Goal: Task Accomplishment & Management: Manage account settings

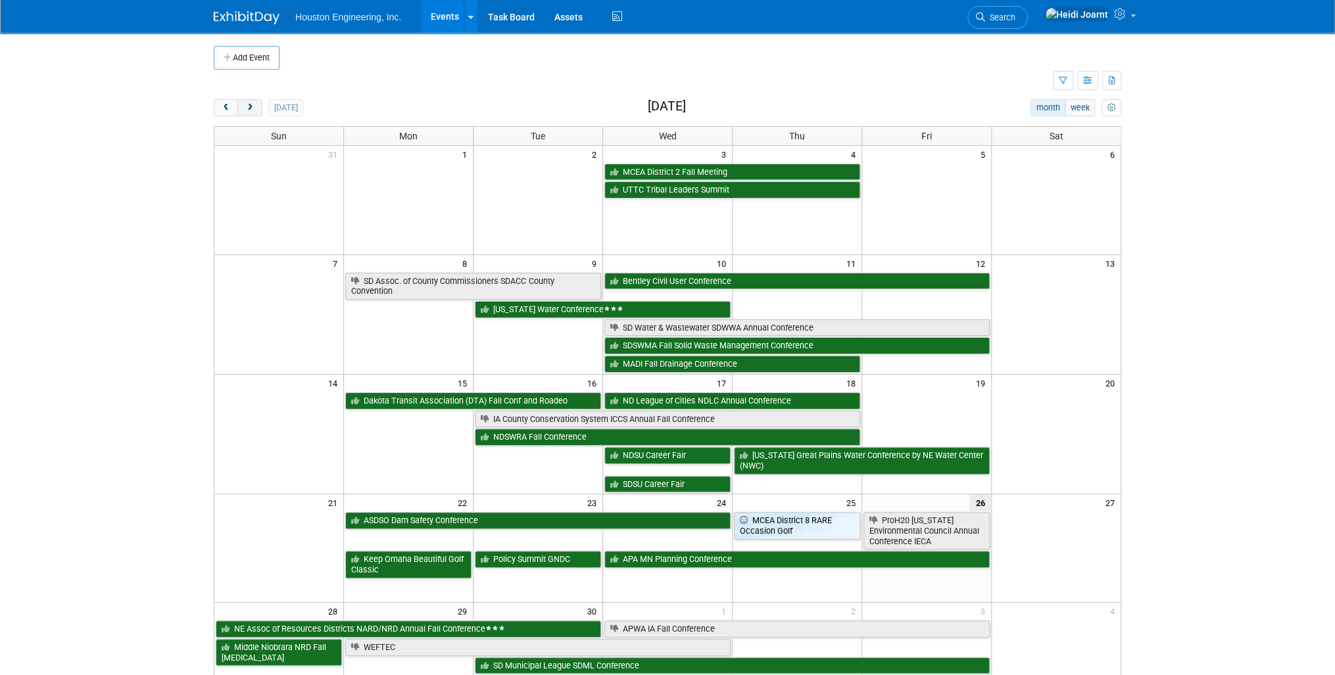
click at [251, 107] on span "next" at bounding box center [250, 108] width 10 height 9
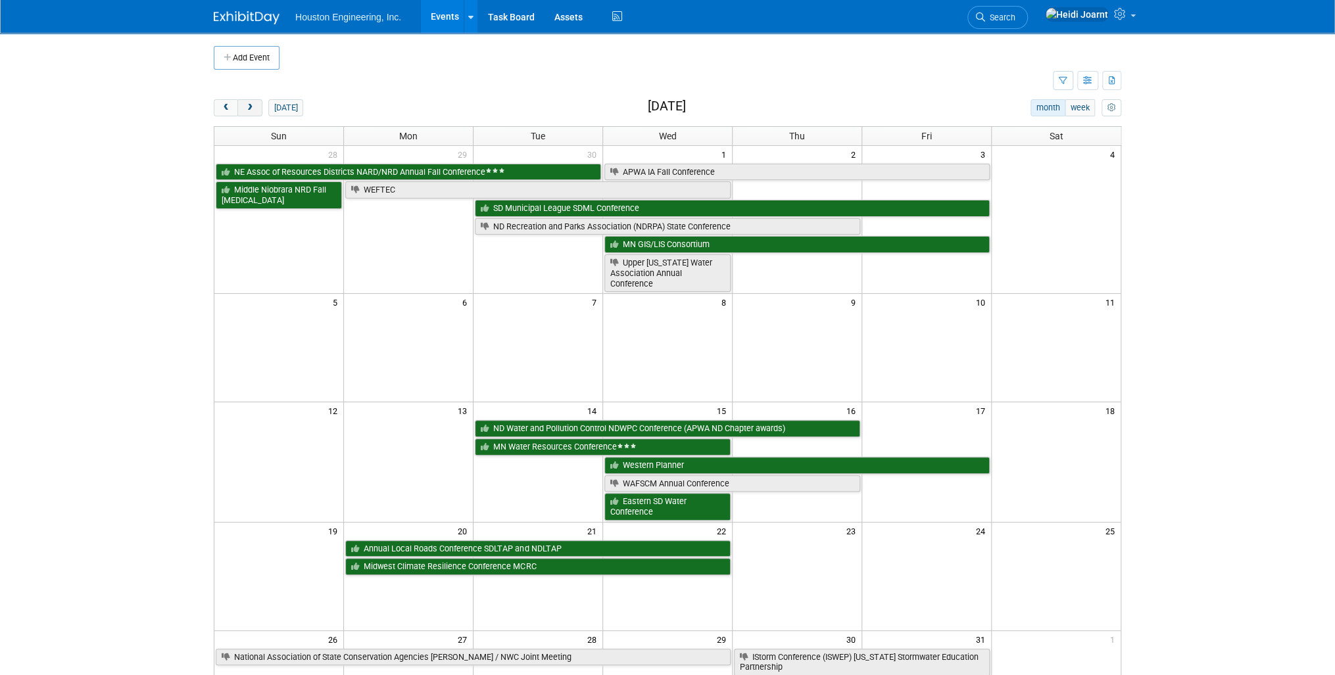
click at [251, 107] on span "next" at bounding box center [250, 108] width 10 height 9
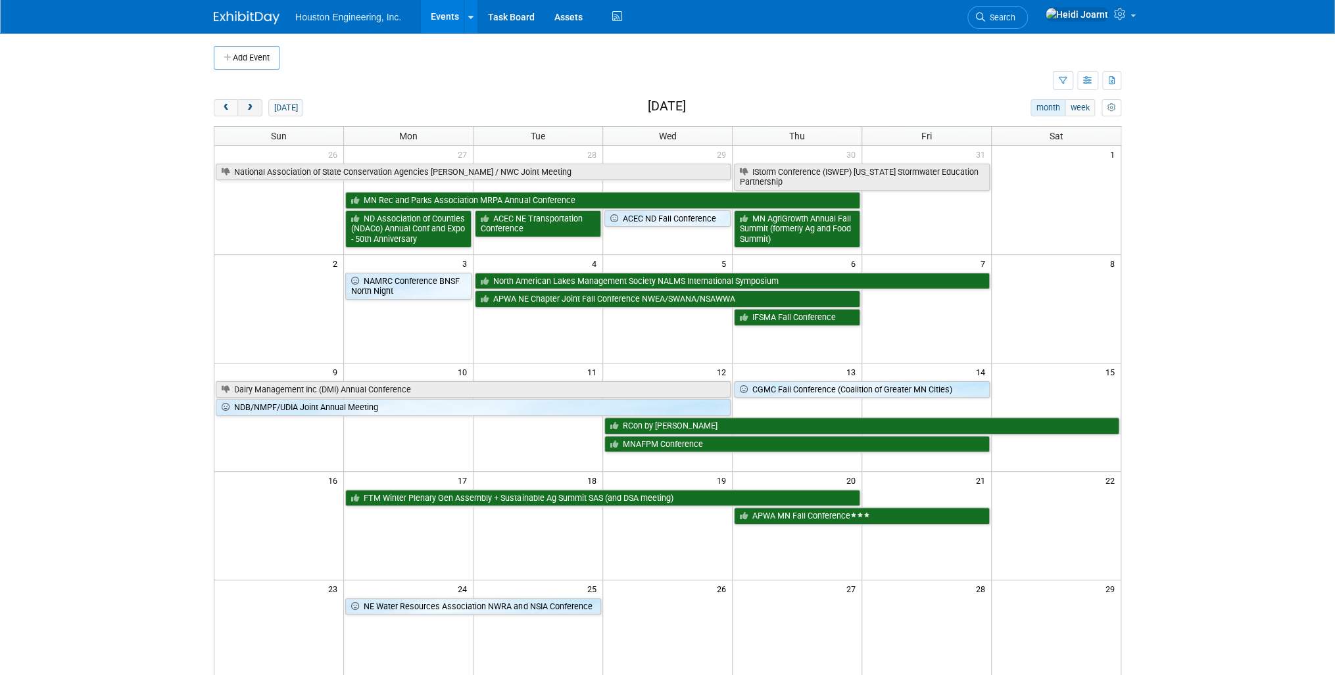
click at [251, 107] on span "next" at bounding box center [250, 108] width 10 height 9
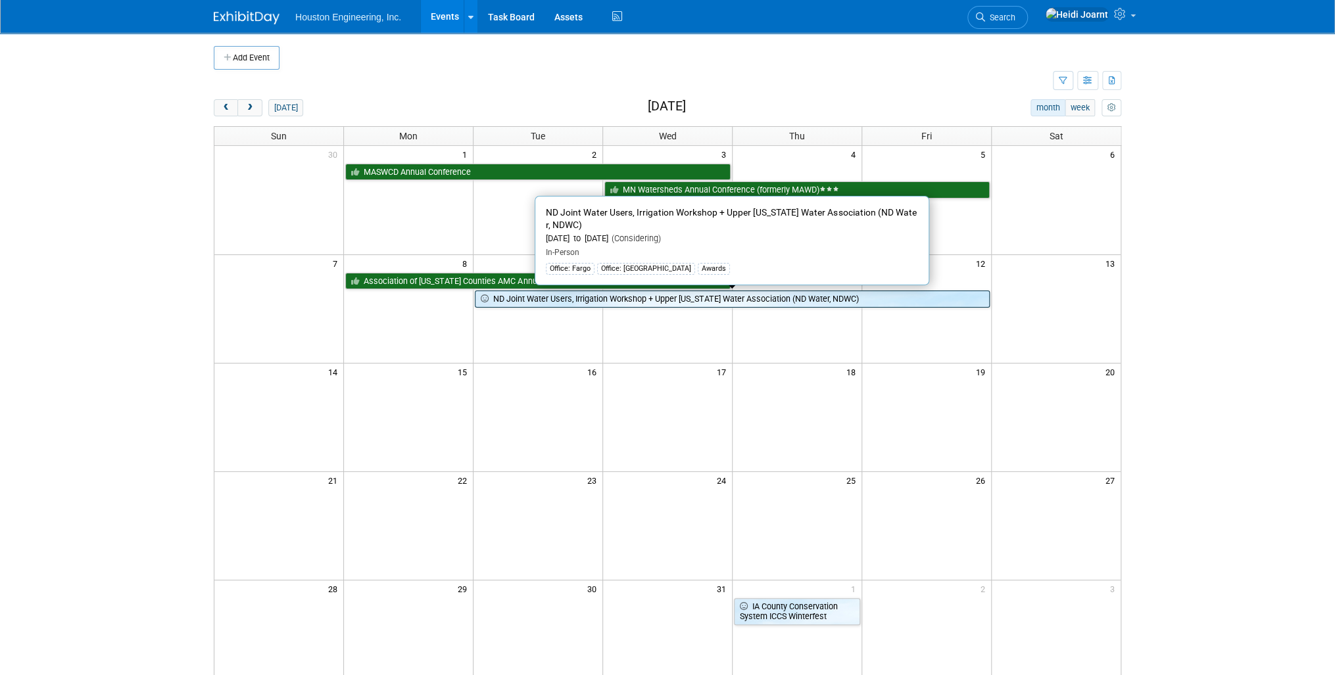
click at [596, 295] on link "ND Joint Water Users, Irrigation Workshop + Upper [US_STATE] Water Association …" at bounding box center [732, 299] width 514 height 17
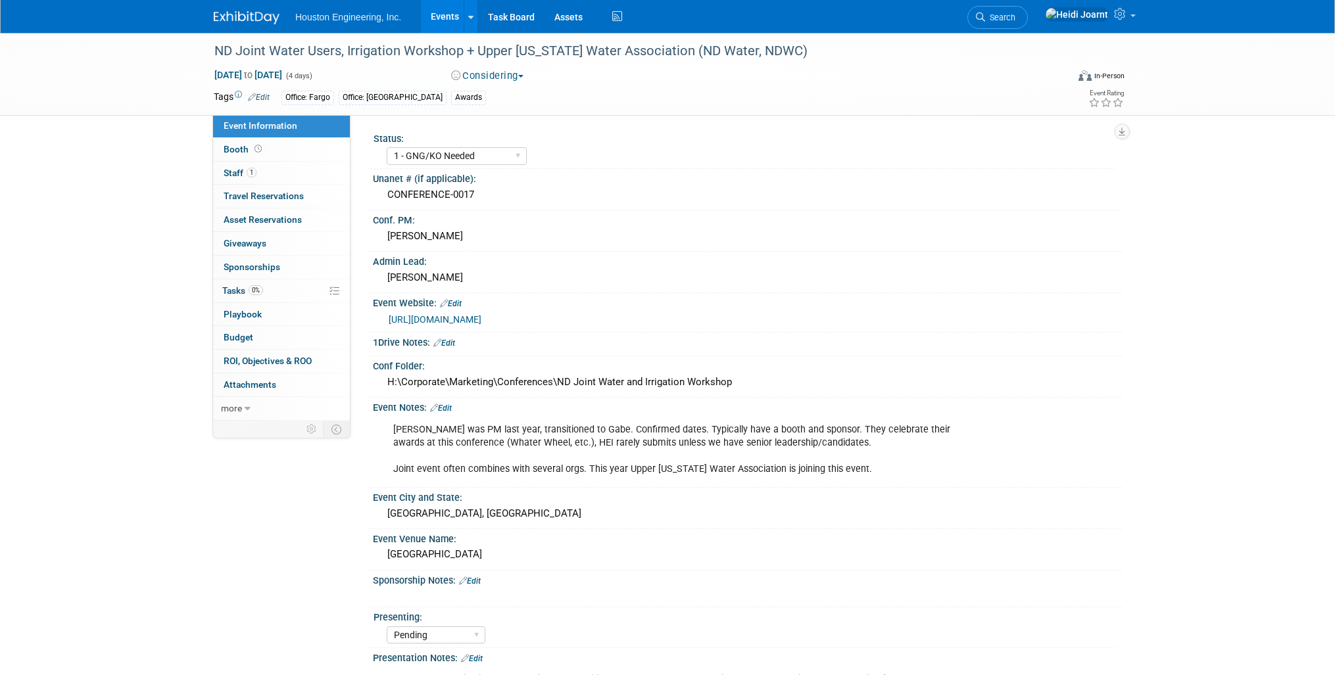
select select "1 - GNG/KO Needed"
select select "Pending"
select select "Water Resources"
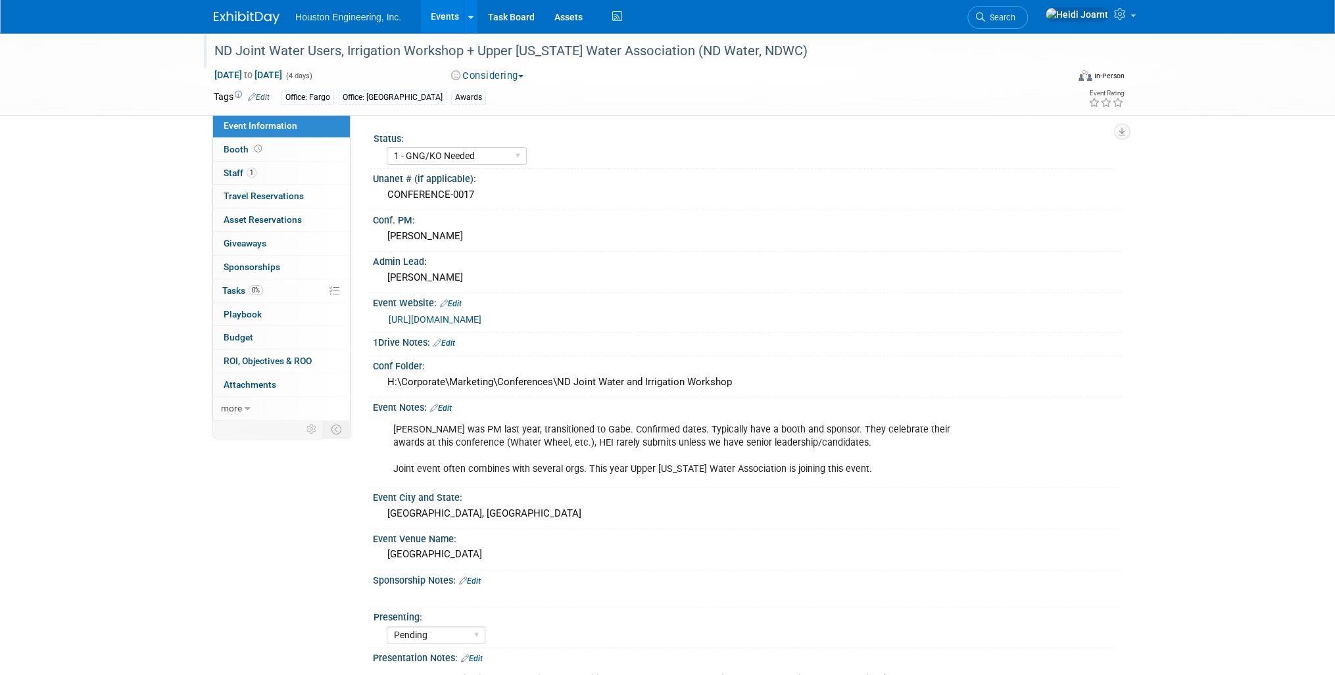
click at [1023, 51] on div "ND Joint Water Users, Irrigation Workshop + Upper [US_STATE] Water Association …" at bounding box center [628, 51] width 837 height 24
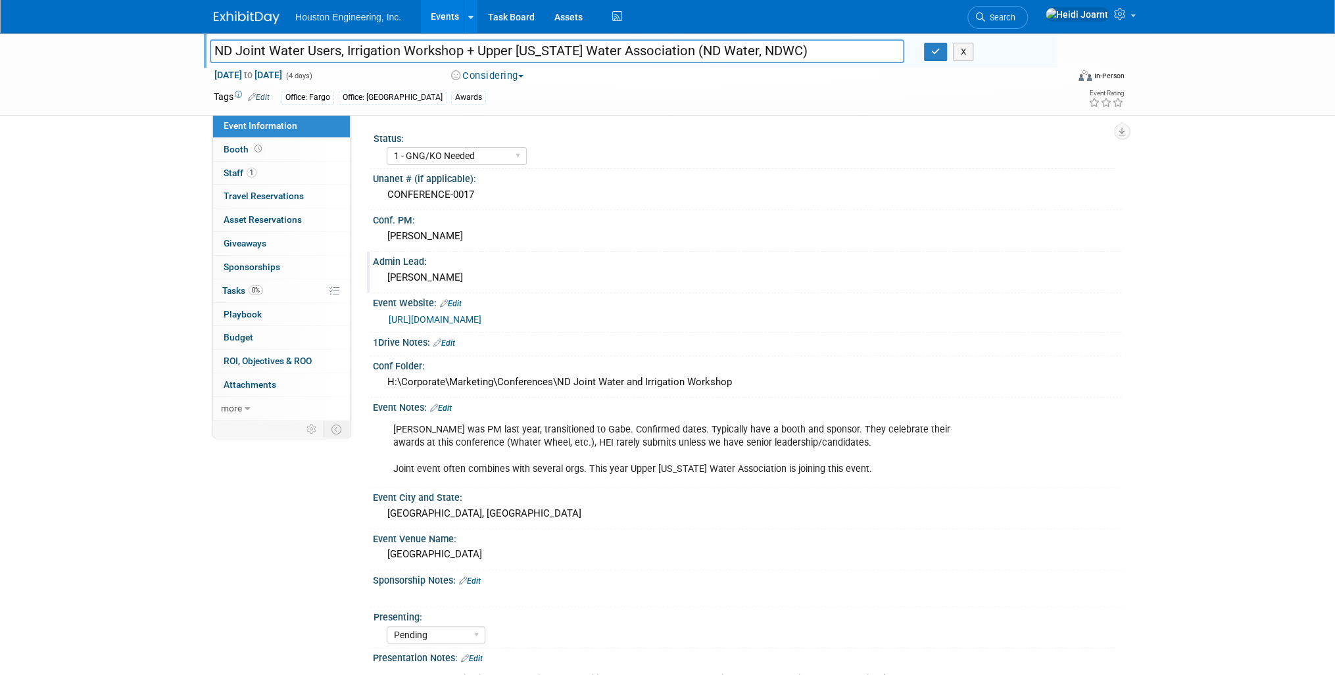
click at [442, 282] on div "Shawn" at bounding box center [747, 278] width 729 height 20
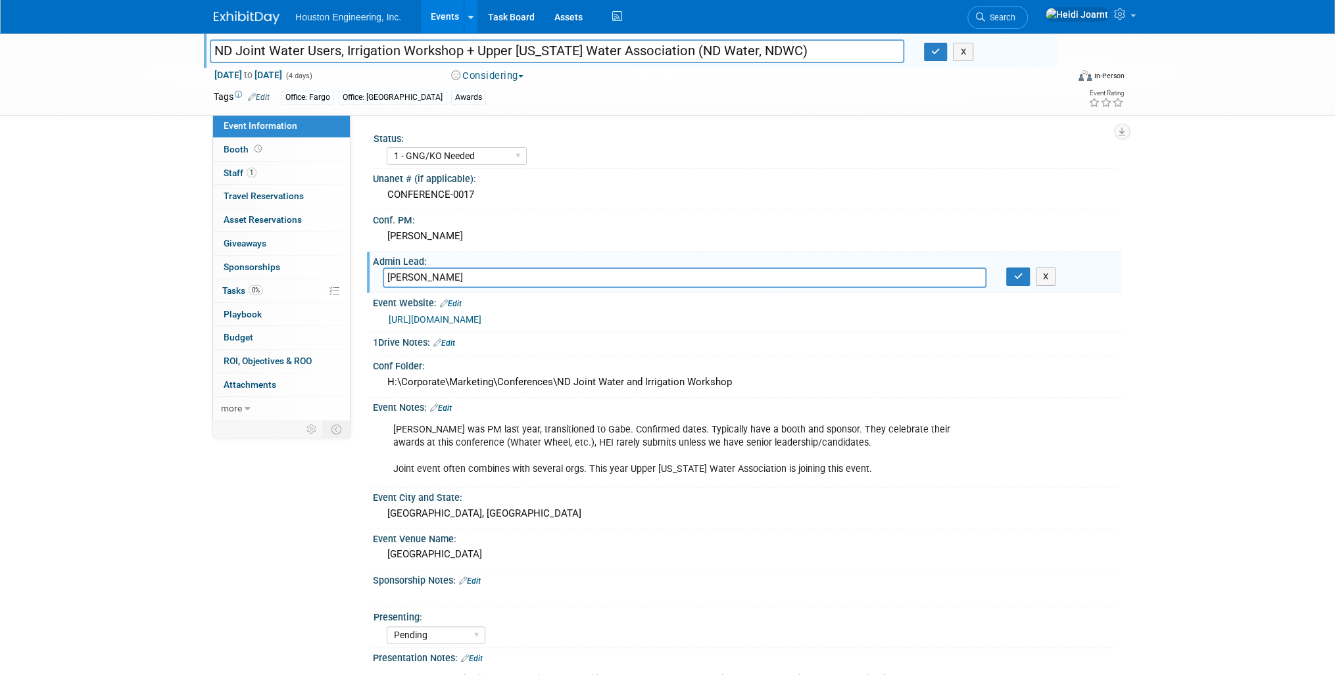
drag, startPoint x: 430, startPoint y: 276, endPoint x: 353, endPoint y: 278, distance: 77.6
click at [353, 278] on div "Status: 1 - GNG/KO Needed 2 - Post KO/Active Planning 3 - Reg/Prep Done Unanet …" at bounding box center [736, 266] width 771 height 304
click at [570, 277] on input "Shawn" at bounding box center [685, 278] width 604 height 20
type input "Shawn + Savannah"
click at [1027, 279] on button "button" at bounding box center [1018, 277] width 24 height 18
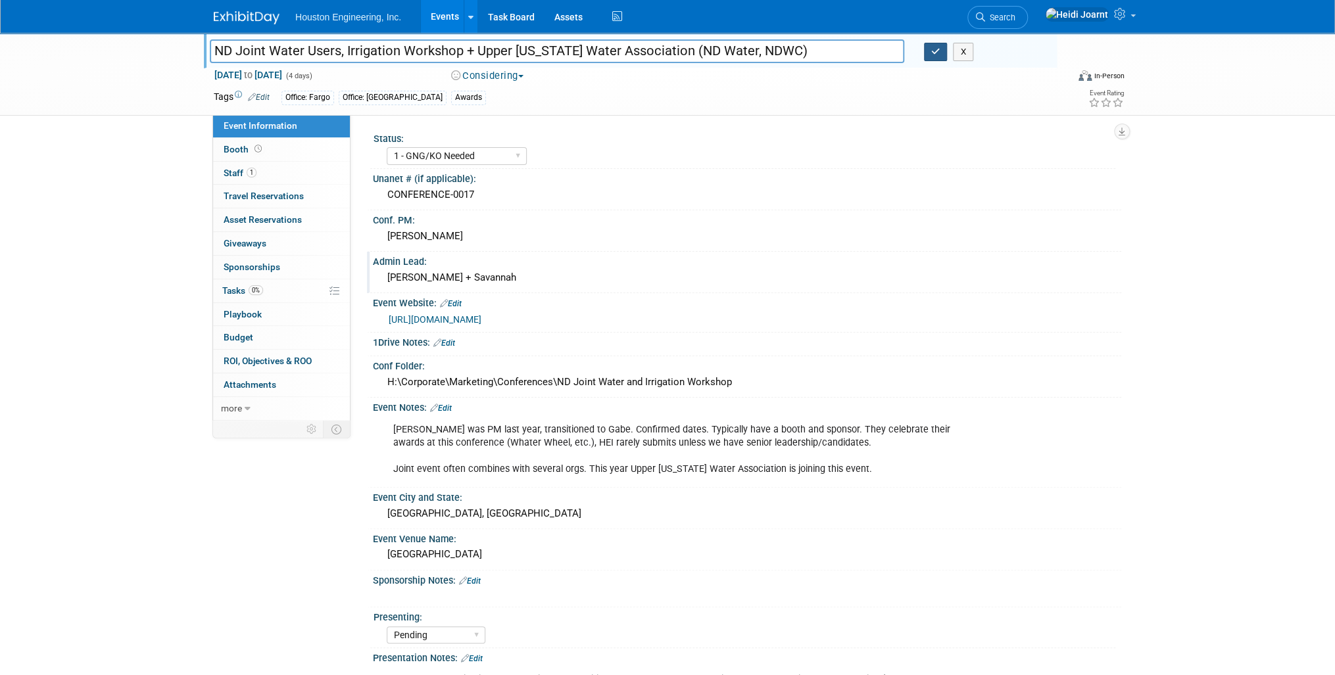
click at [946, 53] on button "button" at bounding box center [936, 52] width 24 height 18
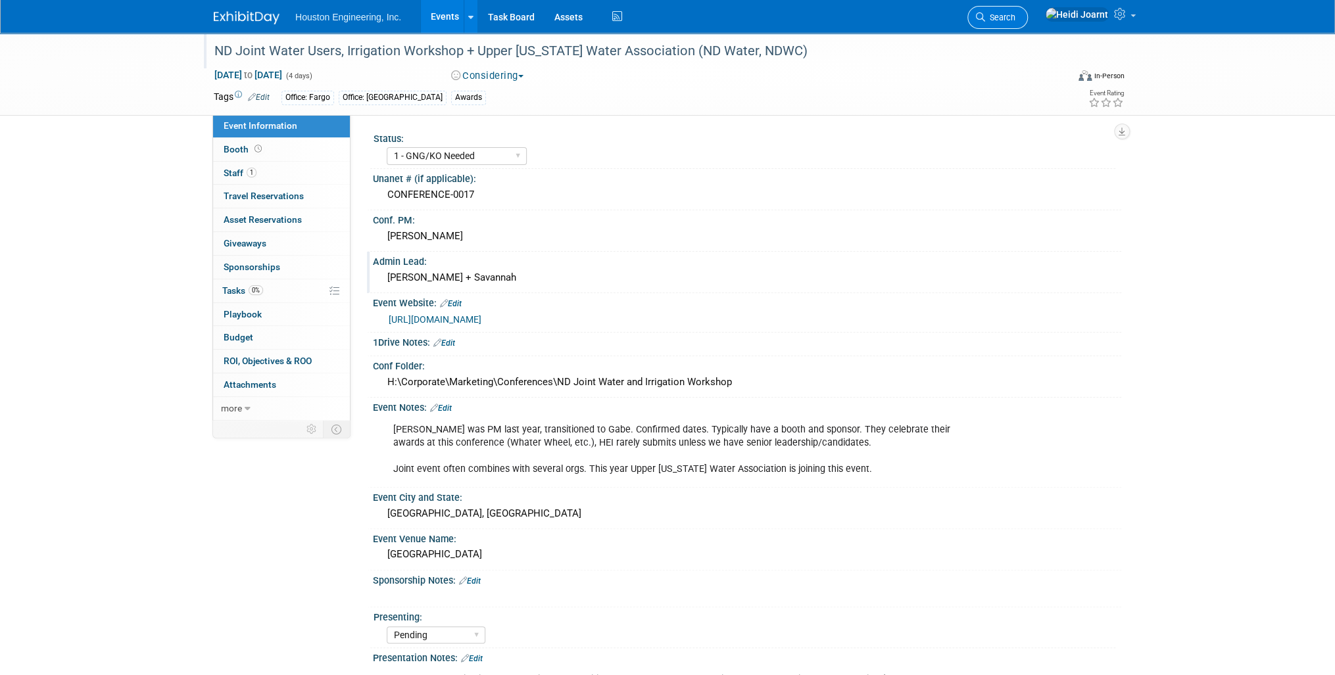
click at [1015, 14] on span "Search" at bounding box center [1000, 17] width 30 height 10
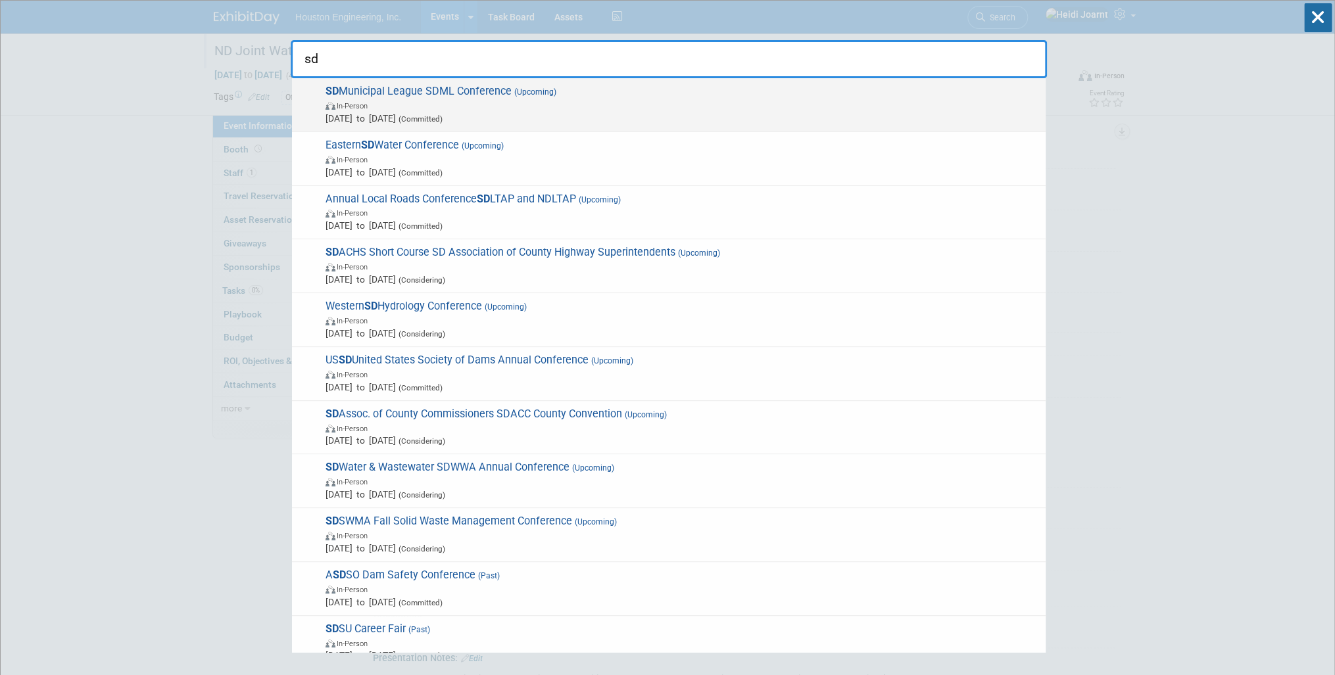
type input "sd"
click at [623, 99] on span "In-Person" at bounding box center [683, 105] width 714 height 13
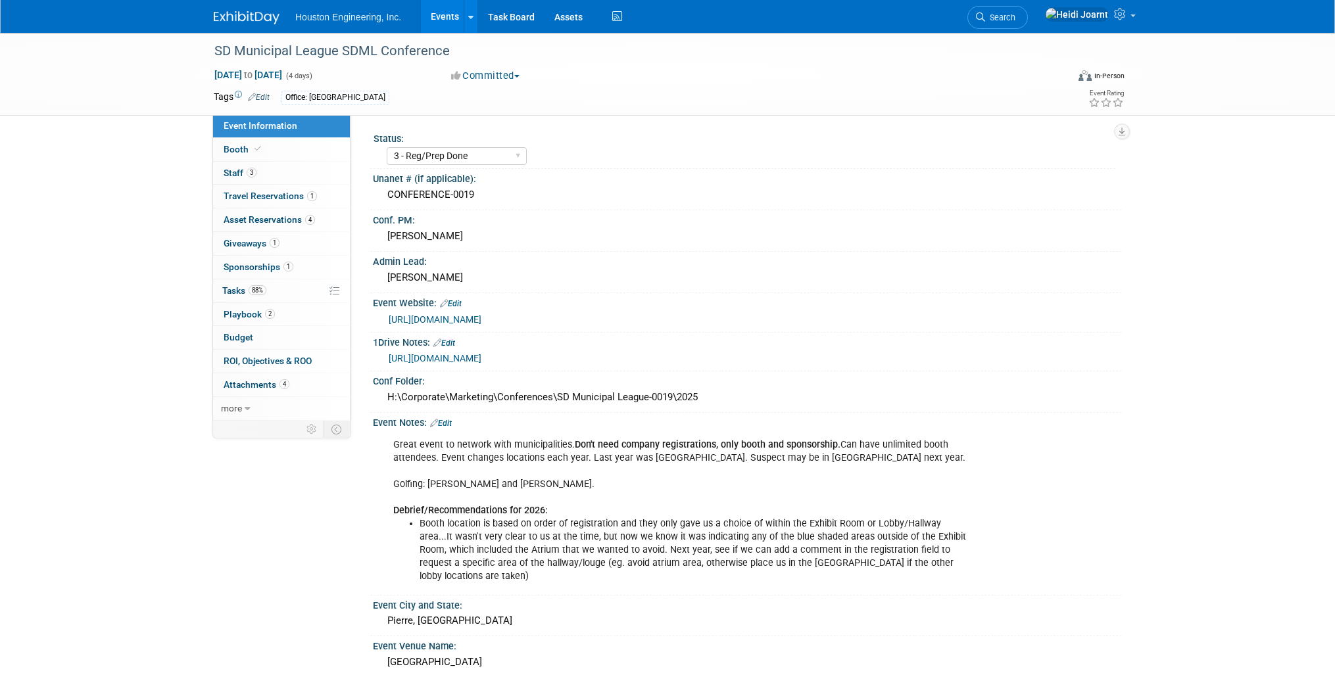
select select "3 - Reg/Prep Done"
select select "No"
select select "Mun. Infrastructure"
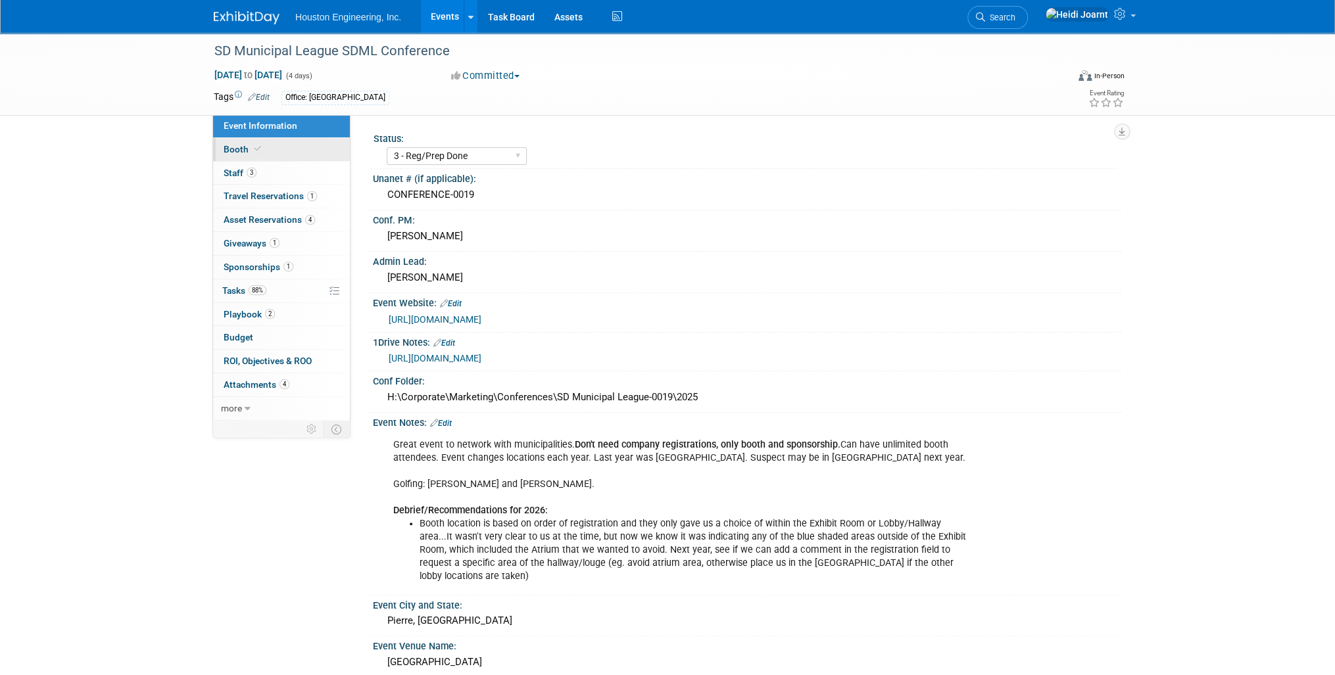
click at [275, 147] on link "Booth" at bounding box center [281, 149] width 137 height 23
select select "Yes"
select select "Sioux Falls"
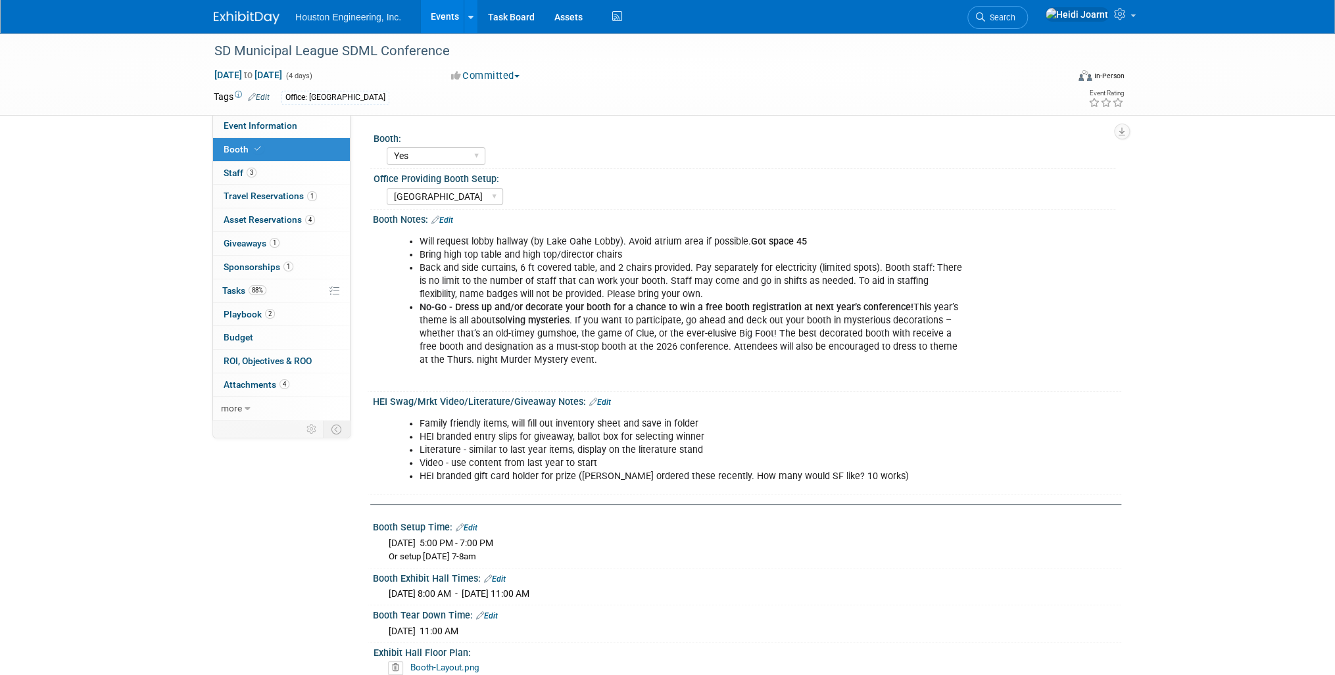
click at [604, 403] on link "Edit" at bounding box center [600, 402] width 22 height 9
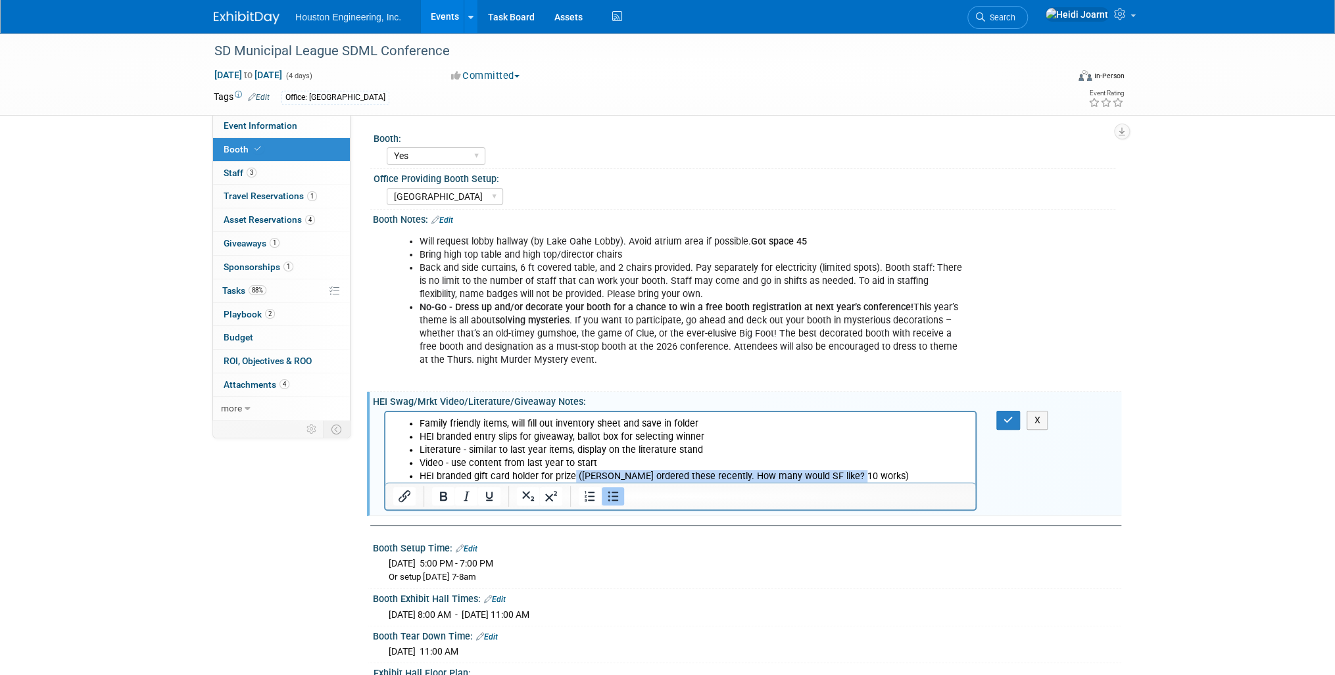
drag, startPoint x: 860, startPoint y: 477, endPoint x: 573, endPoint y: 486, distance: 286.9
click at [573, 483] on html "Family friendly items, will fill out inventory sheet and save in folder HEI bra…" at bounding box center [680, 447] width 590 height 71
click at [1010, 424] on button "button" at bounding box center [1008, 420] width 24 height 19
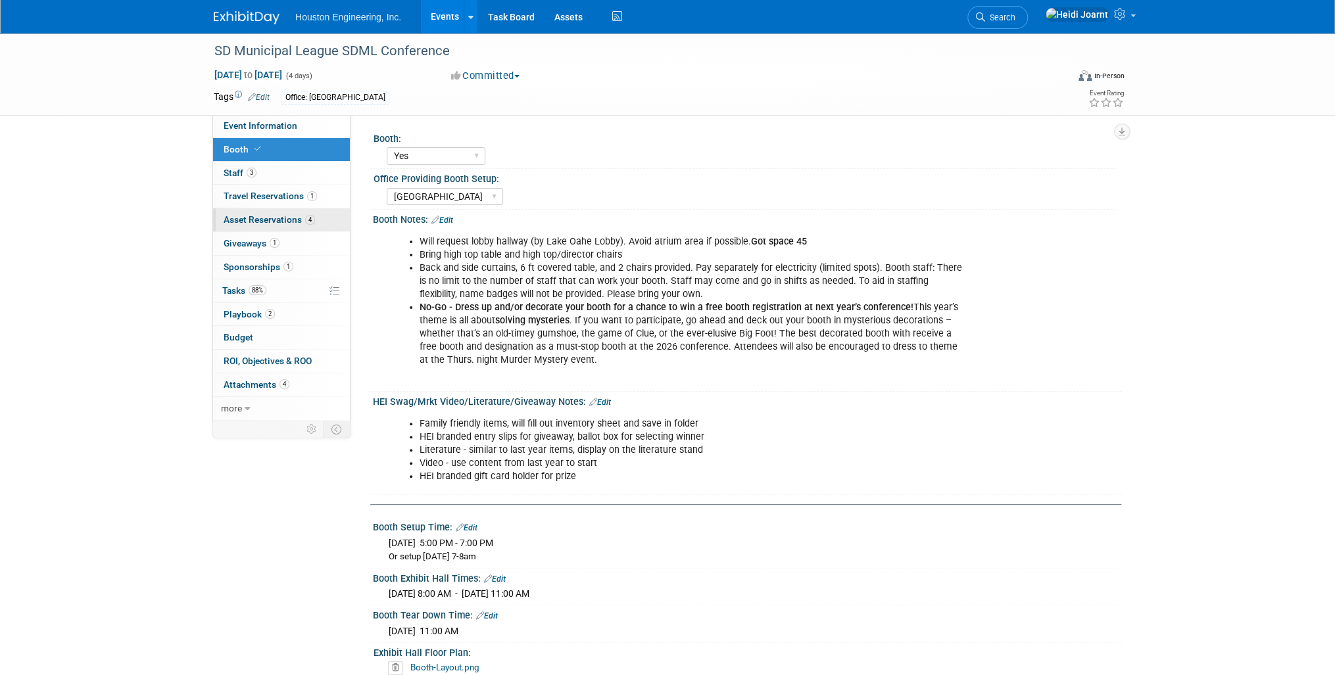
click at [298, 224] on span "Asset Reservations 4" at bounding box center [269, 219] width 91 height 11
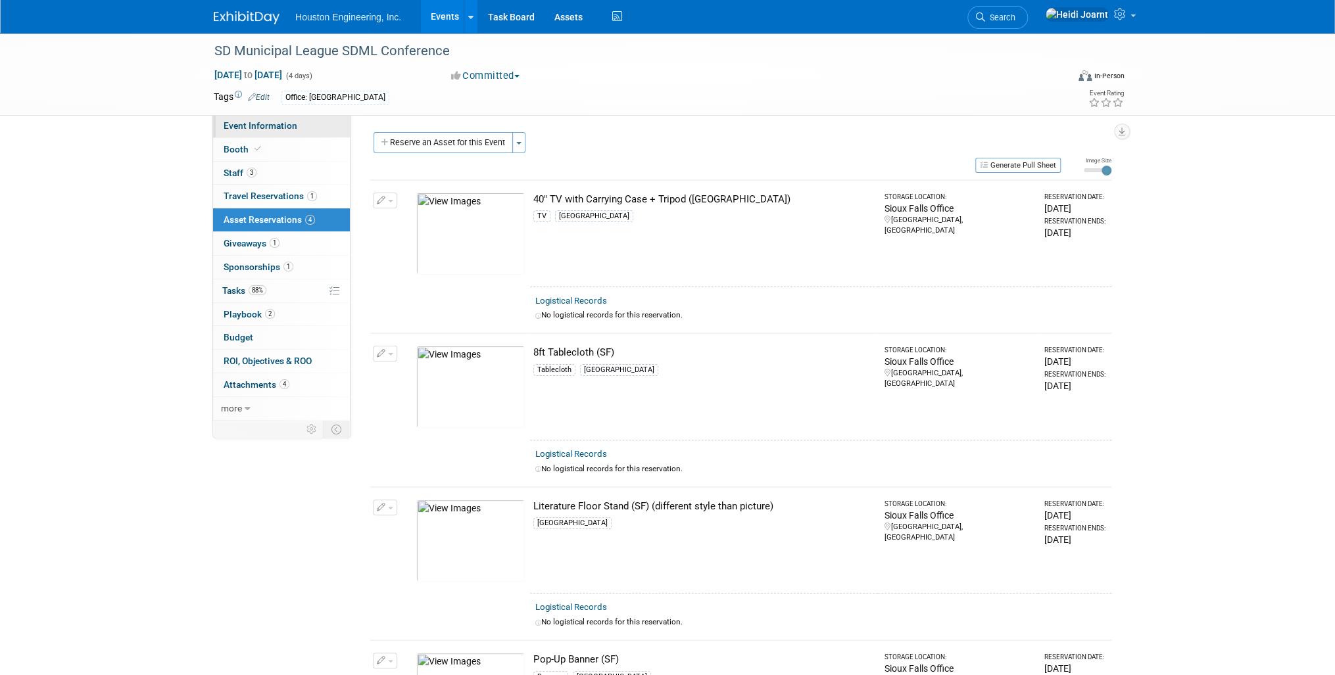
click at [272, 130] on span "Event Information" at bounding box center [261, 125] width 74 height 11
select select "3 - Reg/Prep Done"
select select "No"
select select "Mun. Infrastructure"
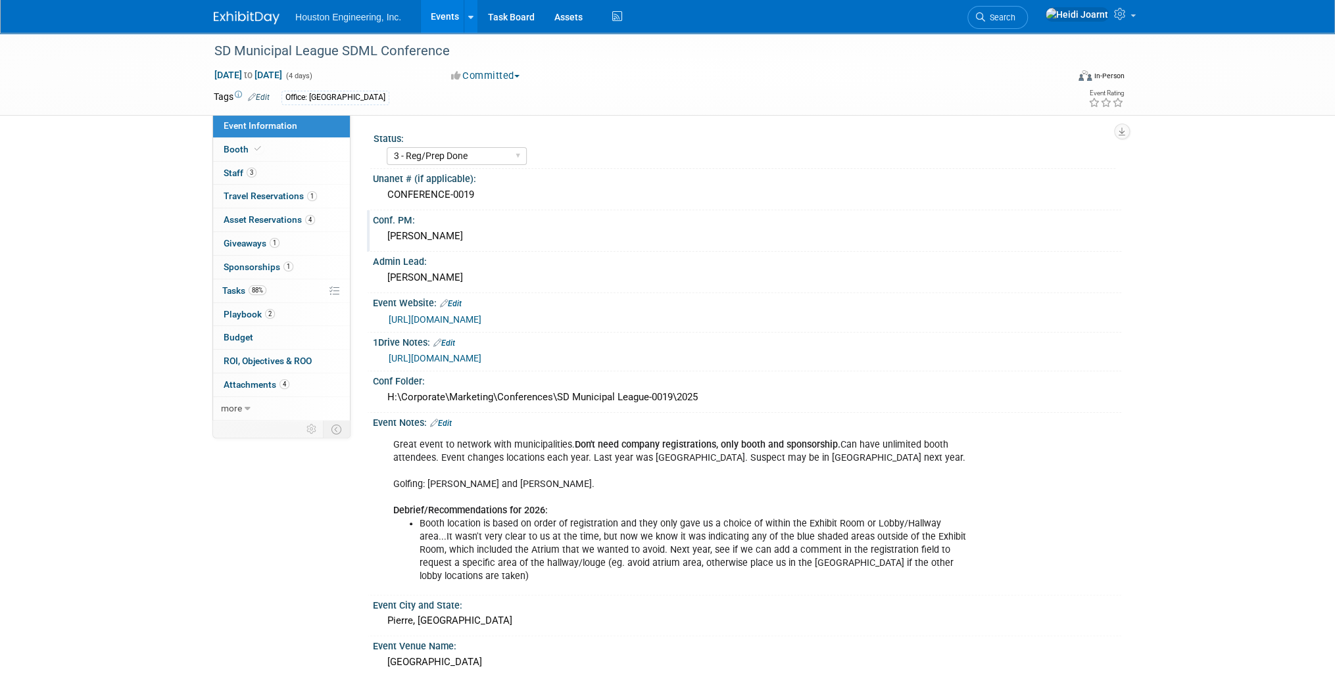
scroll to position [263, 0]
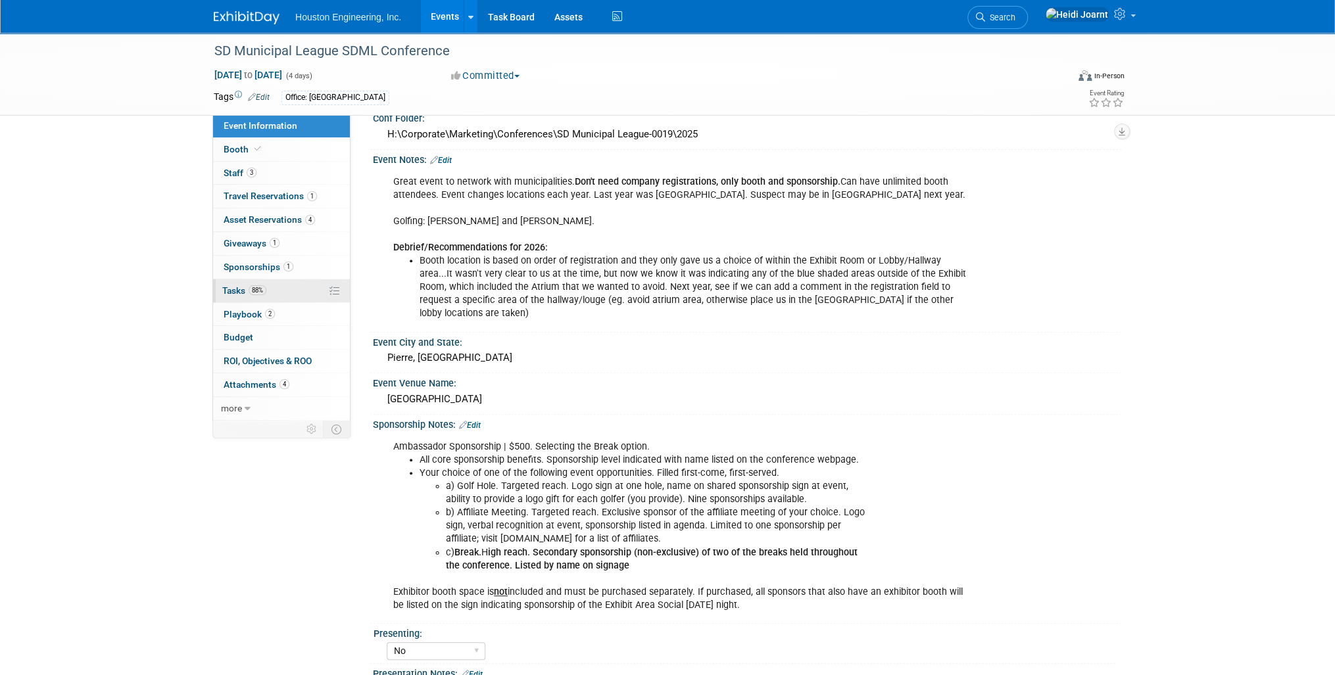
click at [288, 289] on link "88% Tasks 88%" at bounding box center [281, 291] width 137 height 23
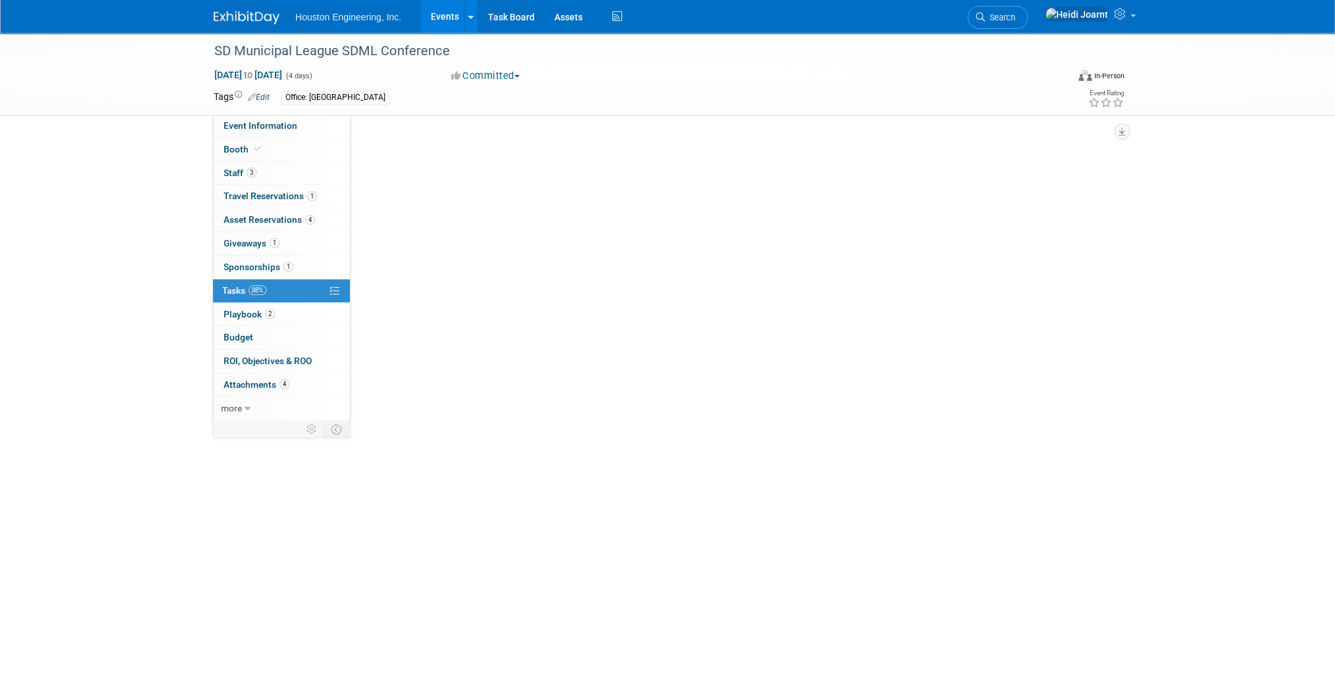
scroll to position [0, 0]
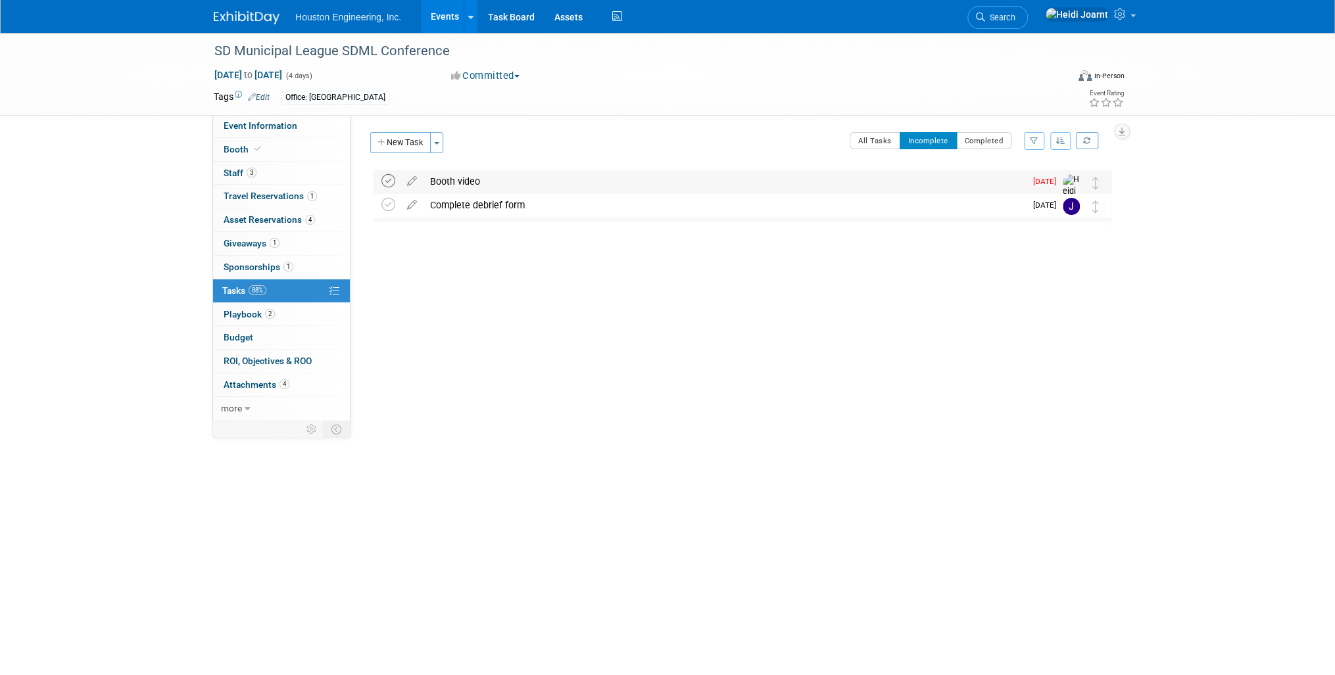
click at [387, 181] on icon at bounding box center [388, 181] width 14 height 14
click at [291, 132] on link "Event Information" at bounding box center [281, 125] width 137 height 23
select select "3 - Reg/Prep Done"
select select "No"
select select "Mun. Infrastructure"
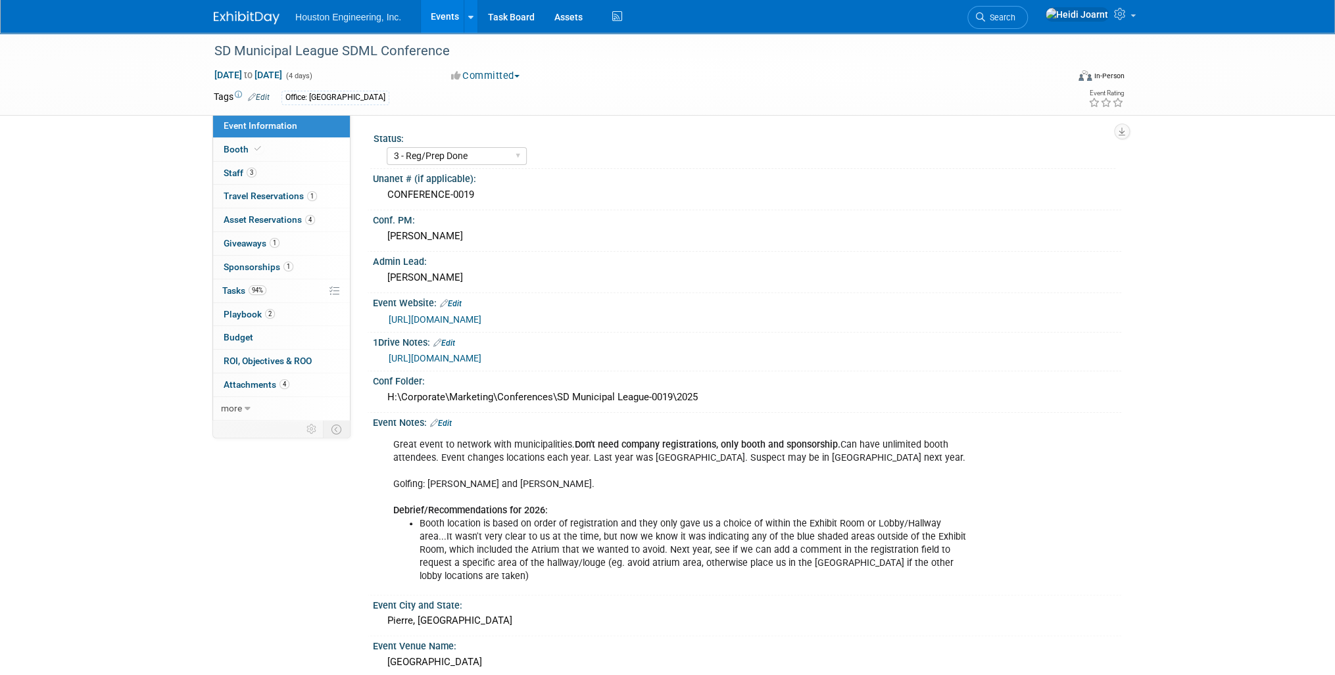
click at [437, 20] on link "Events" at bounding box center [445, 16] width 48 height 33
click at [264, 283] on link "94% Tasks 94%" at bounding box center [281, 291] width 137 height 23
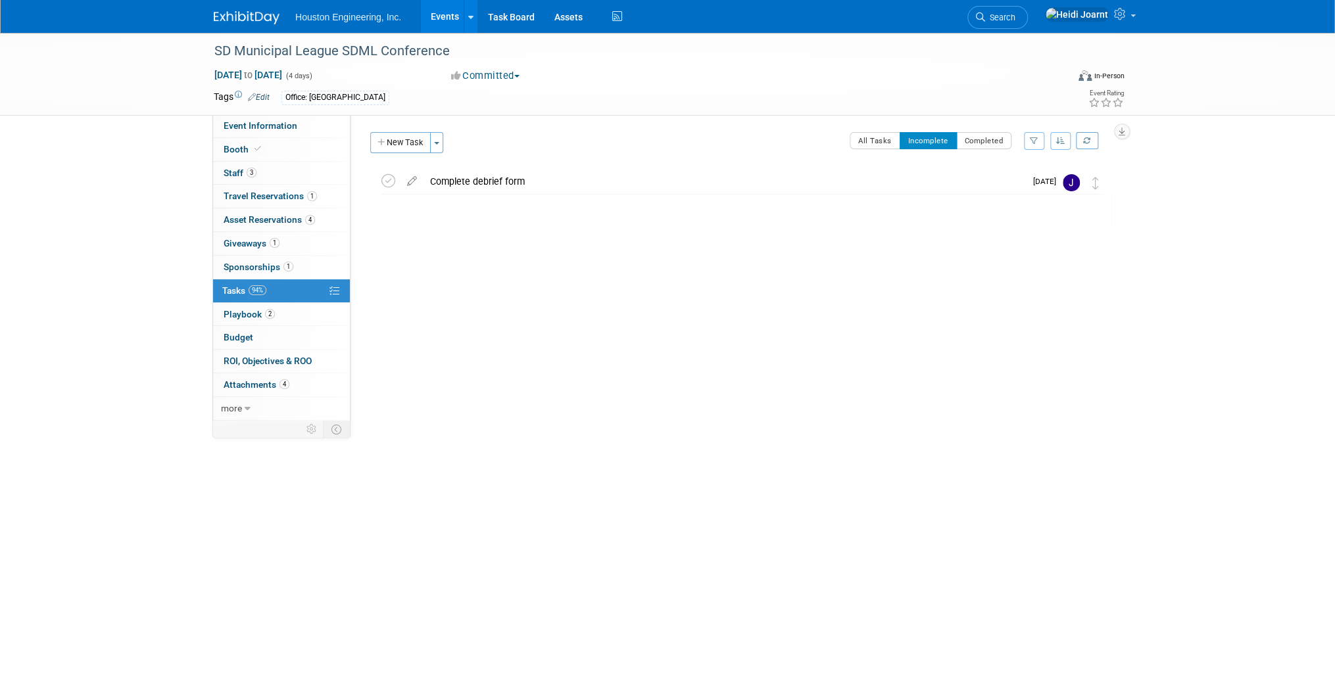
click at [881, 150] on div "All Tasks Incomplete Completed Filter by Assignee -- Select Assignee -- All una…" at bounding box center [780, 146] width 661 height 28
click at [877, 141] on button "All Tasks" at bounding box center [875, 140] width 51 height 17
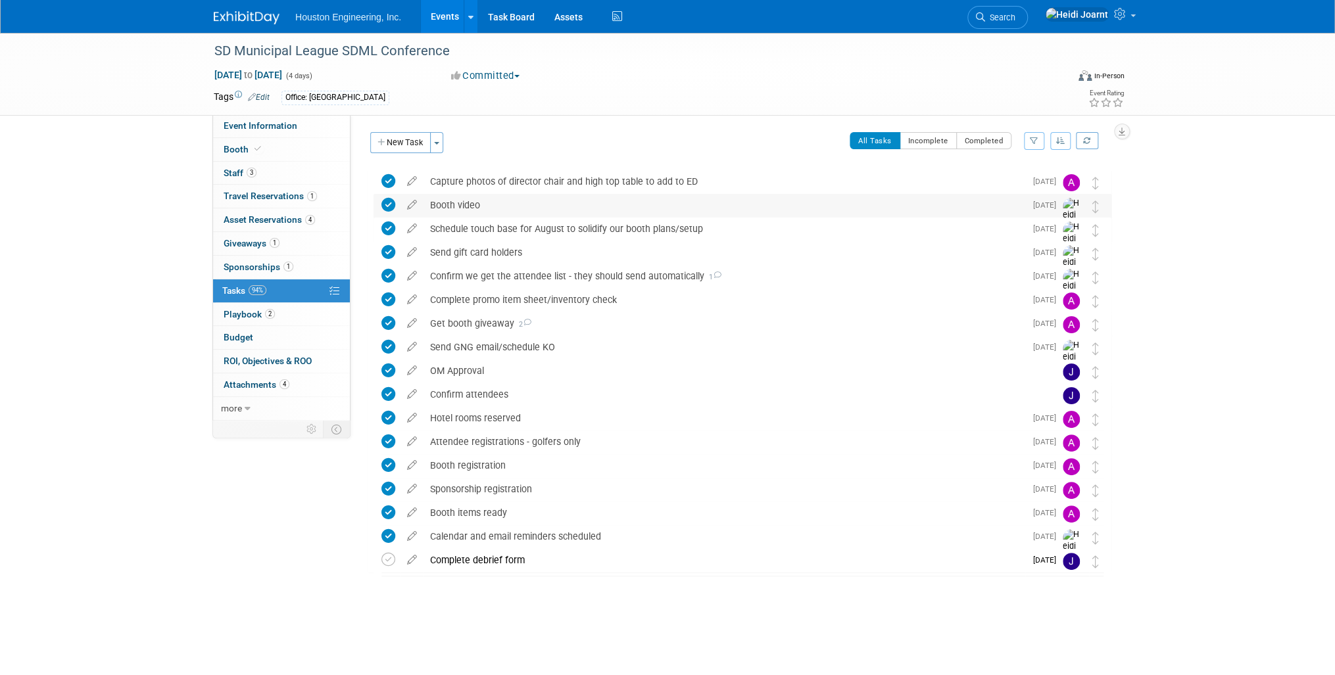
click at [384, 208] on icon at bounding box center [388, 205] width 14 height 14
click at [525, 209] on div "Booth video" at bounding box center [725, 205] width 602 height 22
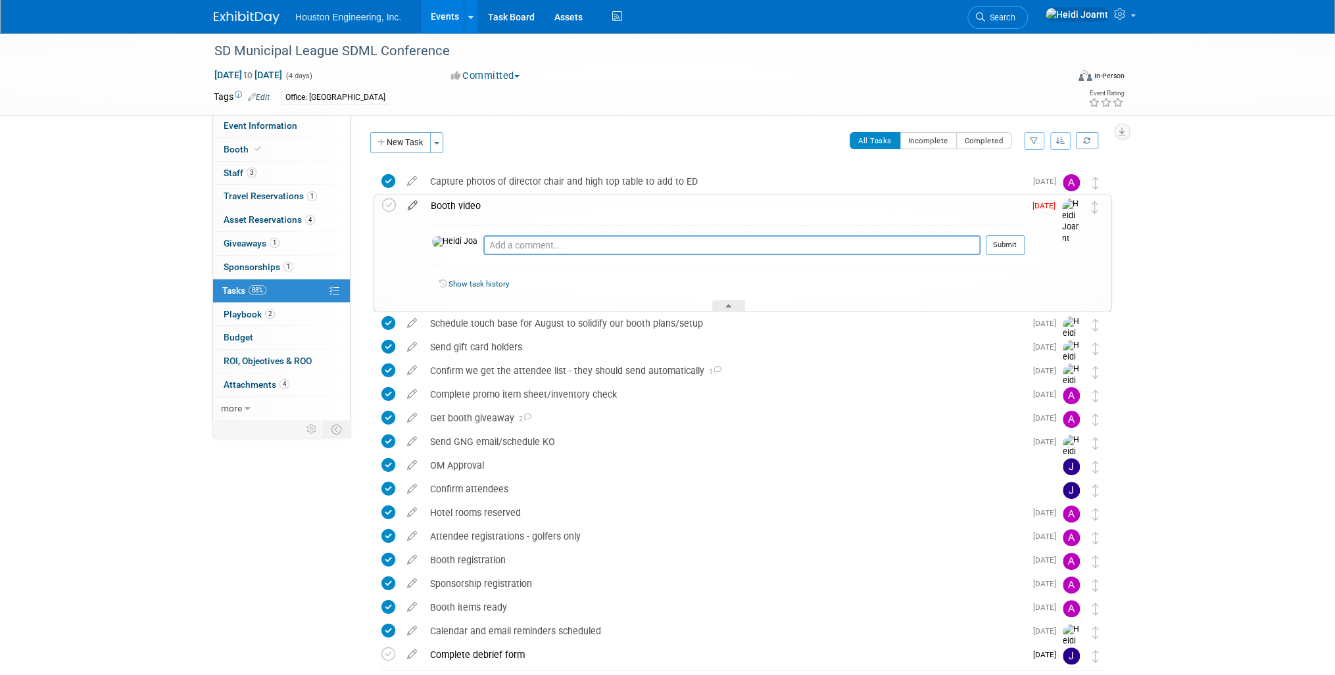
click at [405, 204] on icon at bounding box center [412, 203] width 23 height 16
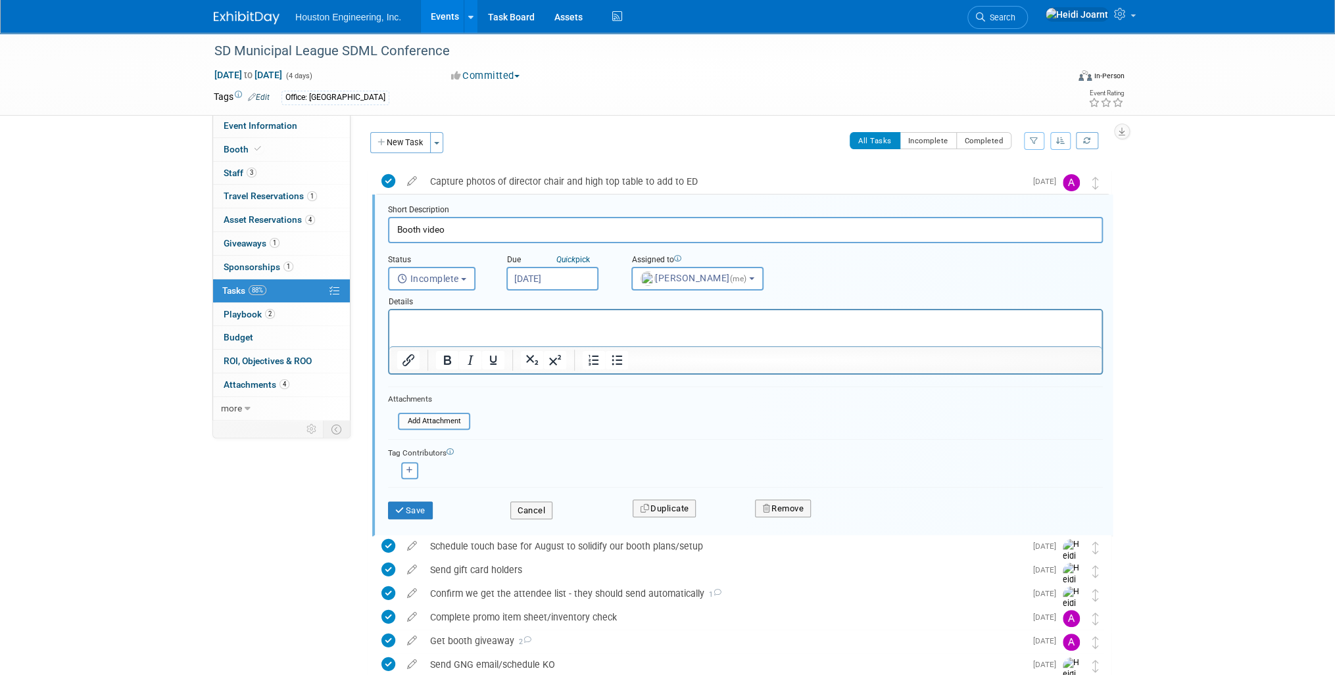
scroll to position [2, 0]
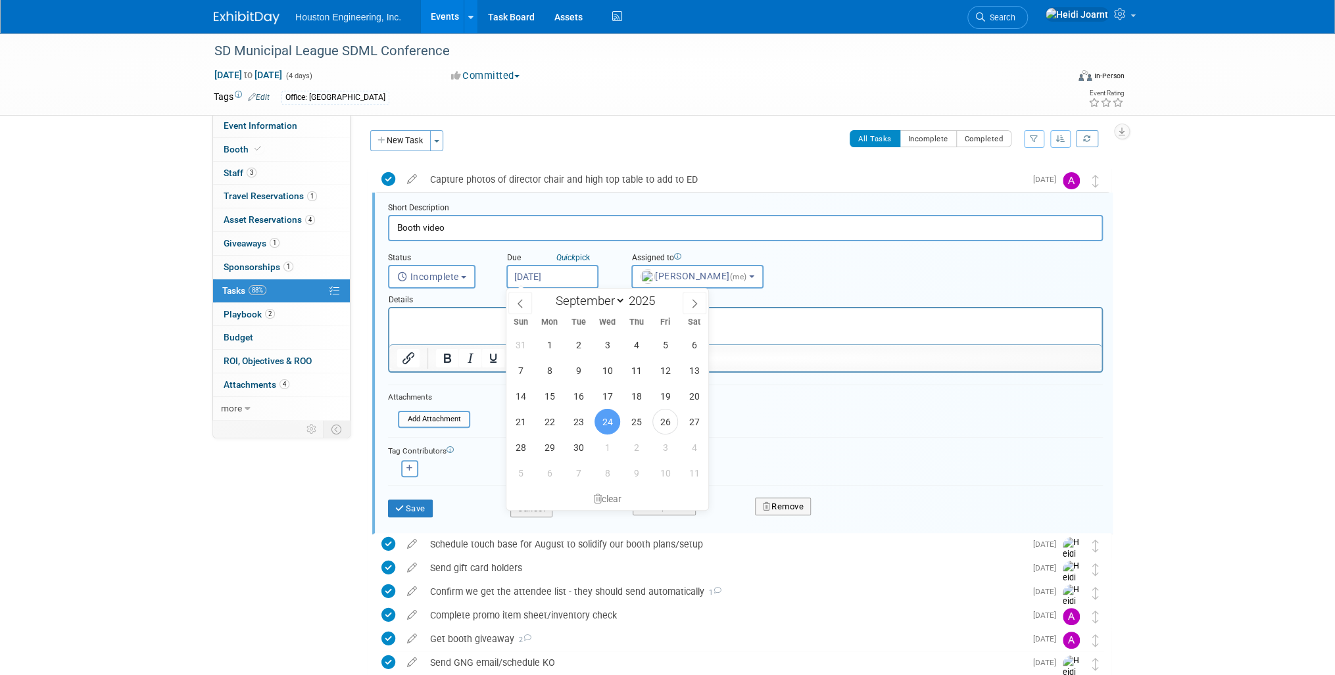
click at [555, 279] on input "Sep 24, 2025" at bounding box center [552, 277] width 92 height 24
click at [552, 449] on span "29" at bounding box center [550, 448] width 26 height 26
type input "Sep 29, 2025"
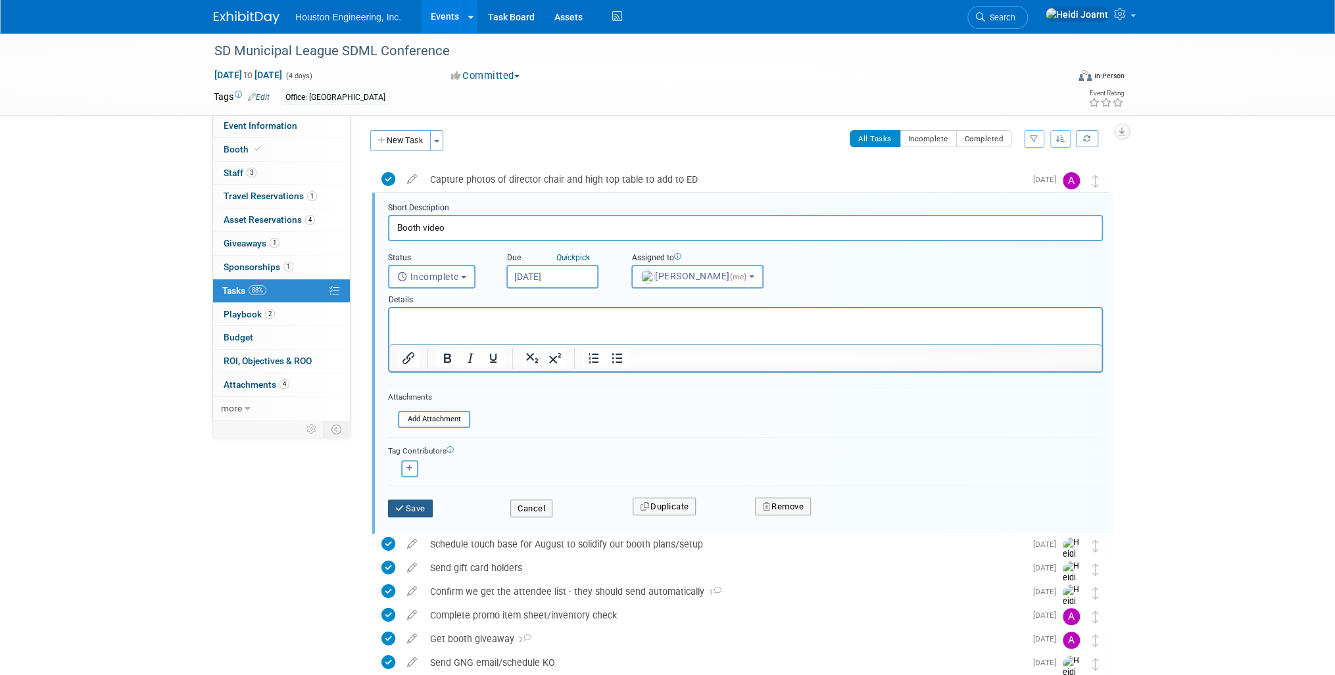
click at [422, 513] on button "Save" at bounding box center [410, 509] width 45 height 18
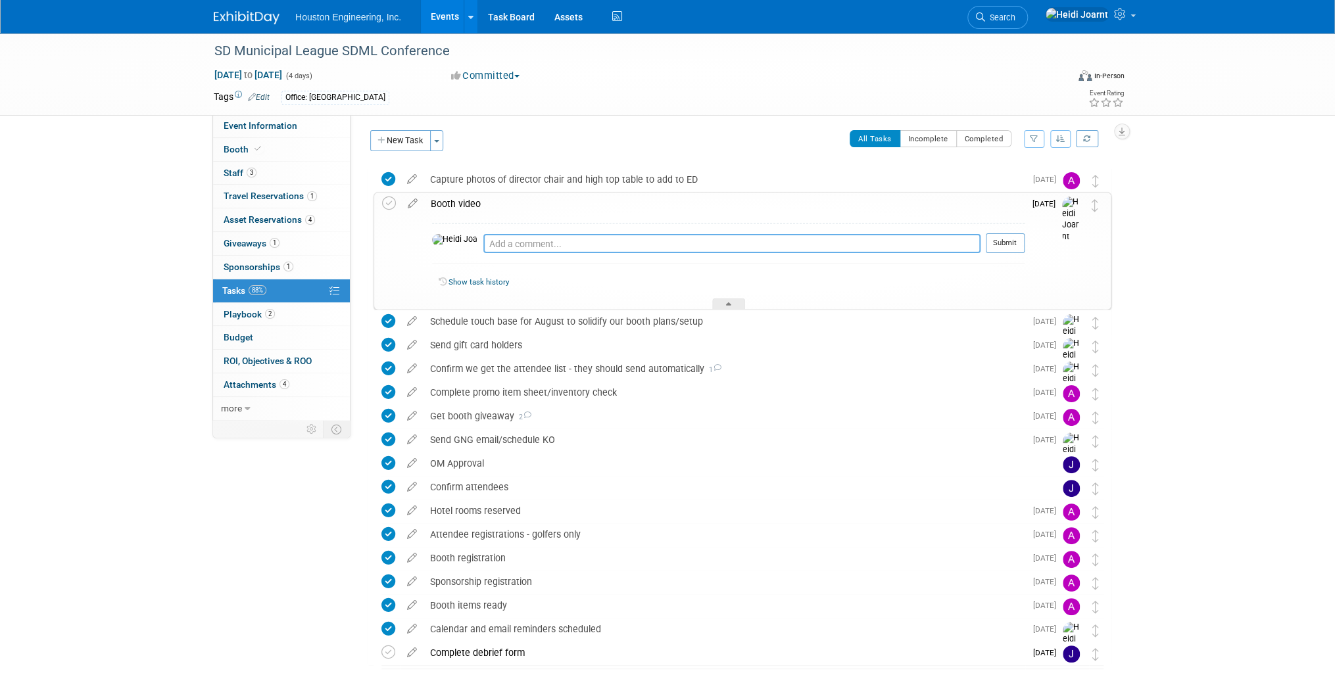
click at [530, 238] on textarea at bounding box center [731, 243] width 497 height 19
type textarea "Sent draft, waiting for review. Finalize Monday if any edits."
click at [1012, 249] on button "Submit" at bounding box center [1005, 243] width 39 height 20
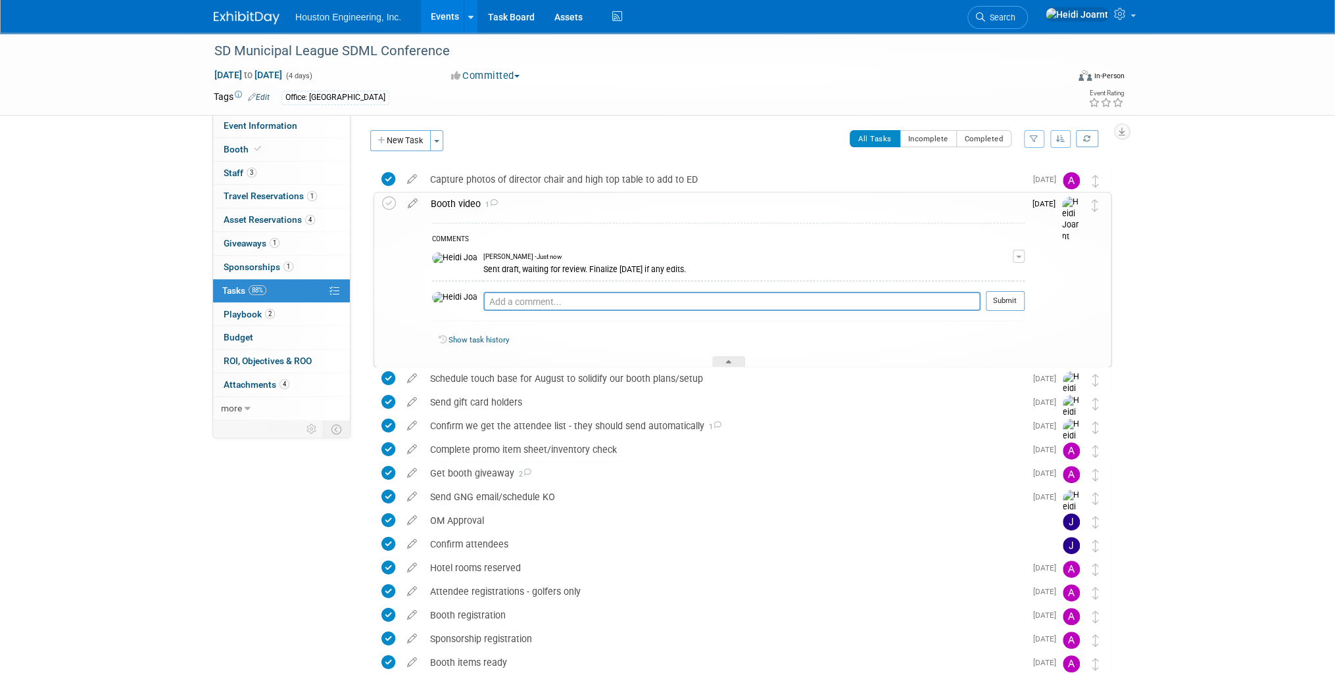
click at [455, 20] on link "Events" at bounding box center [445, 16] width 48 height 33
